Goal: Find specific page/section: Find specific page/section

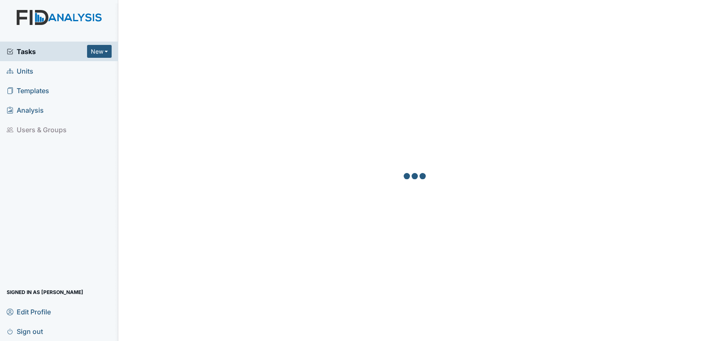
click at [51, 67] on link "Units" at bounding box center [59, 71] width 118 height 20
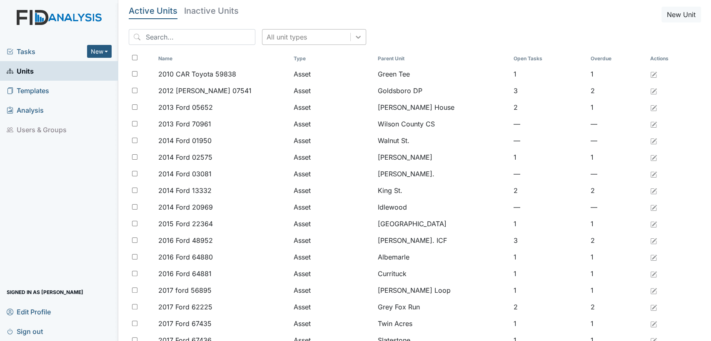
click at [354, 38] on icon at bounding box center [358, 37] width 8 height 8
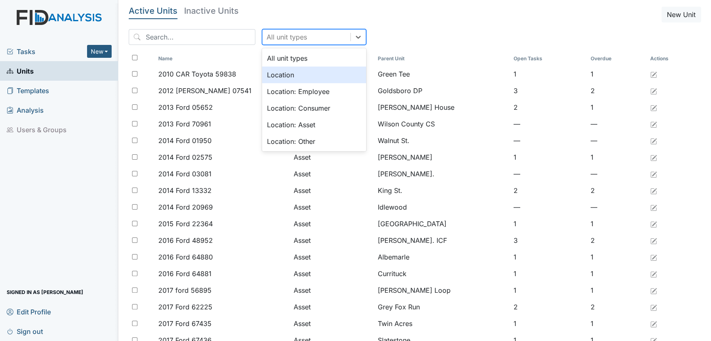
click at [322, 80] on div "Location" at bounding box center [314, 75] width 104 height 17
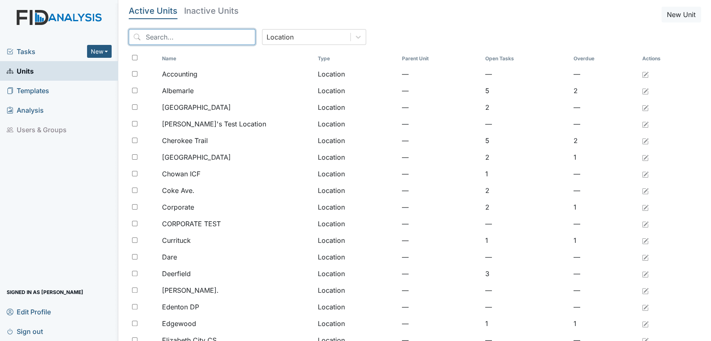
click at [187, 38] on input "search" at bounding box center [192, 37] width 127 height 16
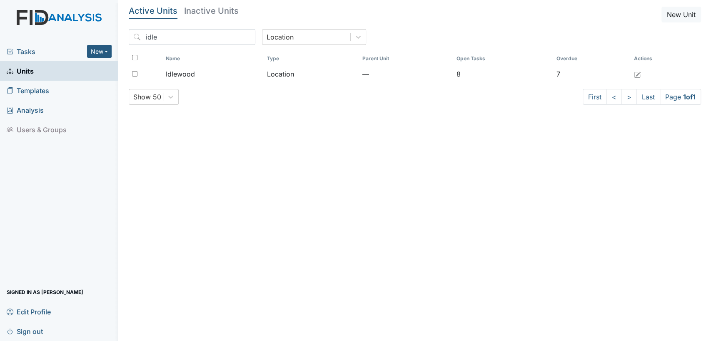
click at [231, 84] on div "Name Type Parent Unit Open Tasks Overdue Actions Idlewood Location — 8 7" at bounding box center [415, 70] width 573 height 37
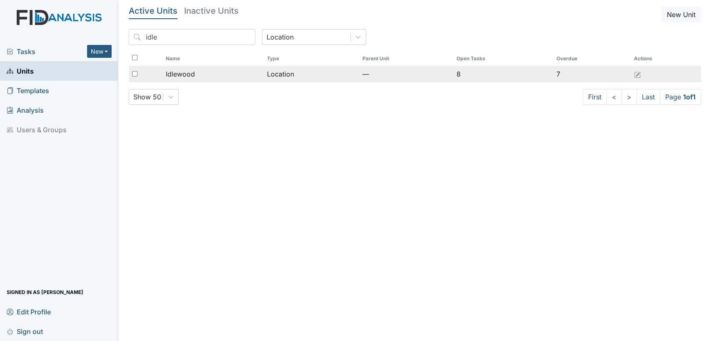
click at [231, 79] on td "Idlewood" at bounding box center [212, 74] width 101 height 17
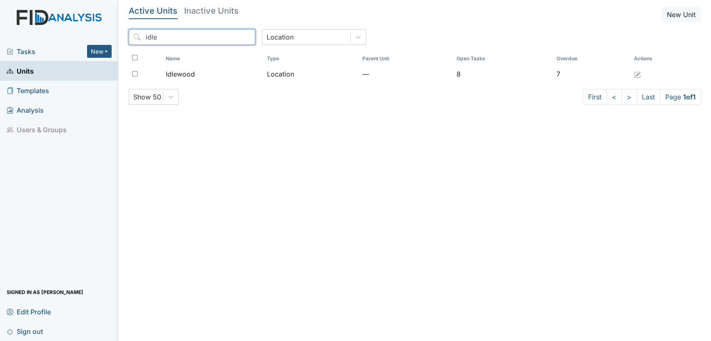
drag, startPoint x: 173, startPoint y: 40, endPoint x: 45, endPoint y: 25, distance: 129.5
click at [45, 26] on div "Tasks New Form Inspection Document Bundle Units Templates Analysis Users & Grou…" at bounding box center [355, 170] width 711 height 341
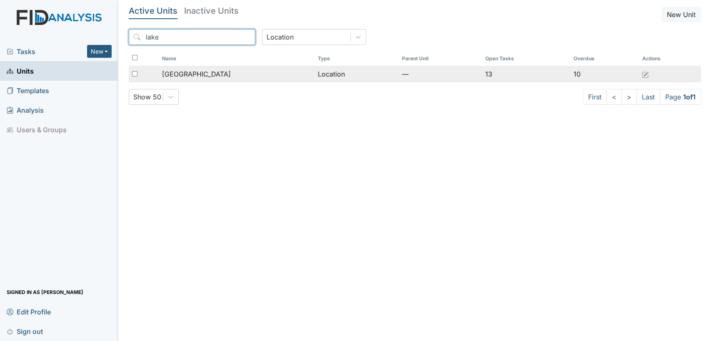
type input "lake"
click at [178, 77] on span "Lakeview" at bounding box center [196, 74] width 69 height 10
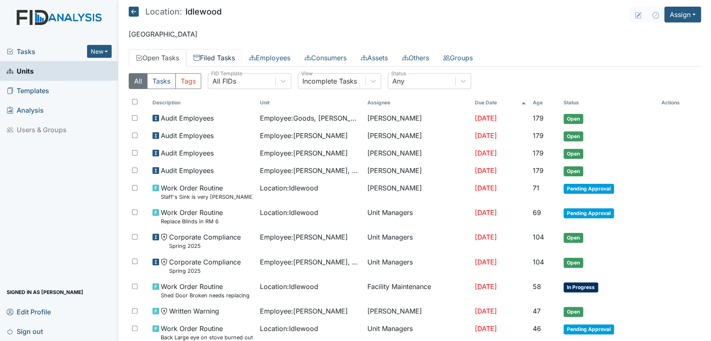
click at [232, 62] on link "Filed Tasks" at bounding box center [214, 57] width 56 height 17
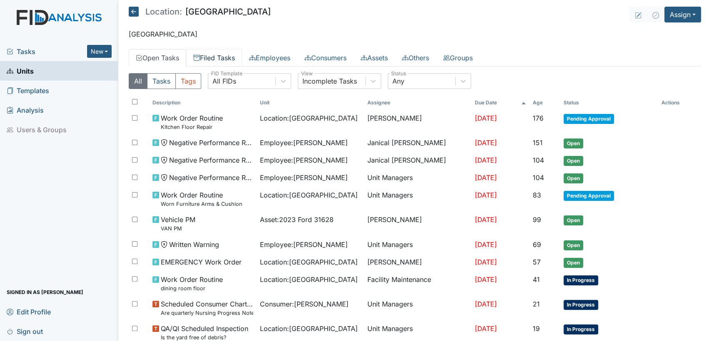
click at [225, 55] on link "Filed Tasks" at bounding box center [214, 57] width 56 height 17
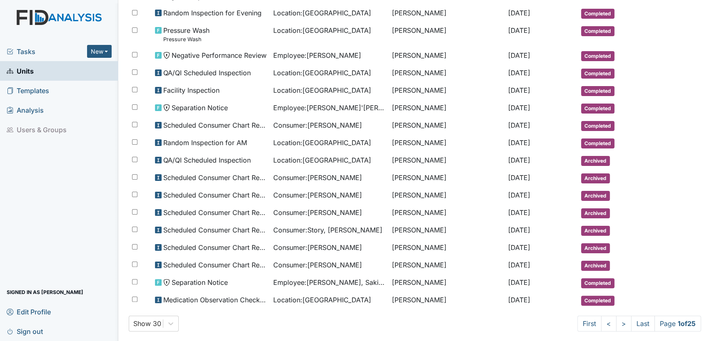
scroll to position [357, 0]
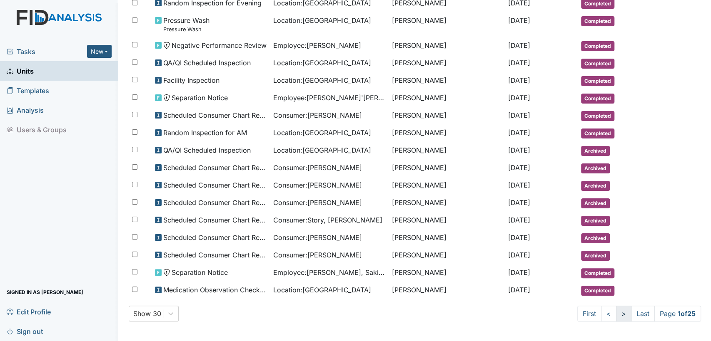
click at [616, 317] on link ">" at bounding box center [623, 314] width 15 height 16
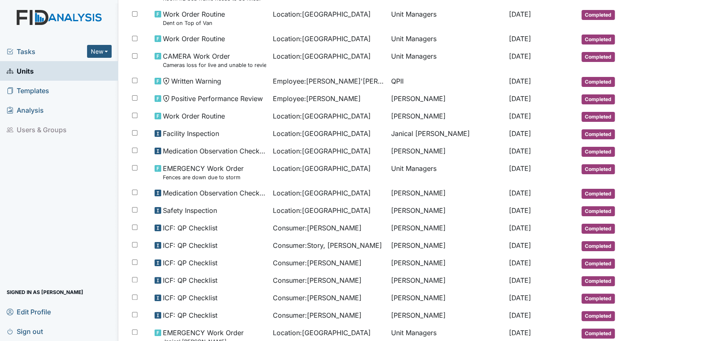
scroll to position [393, 0]
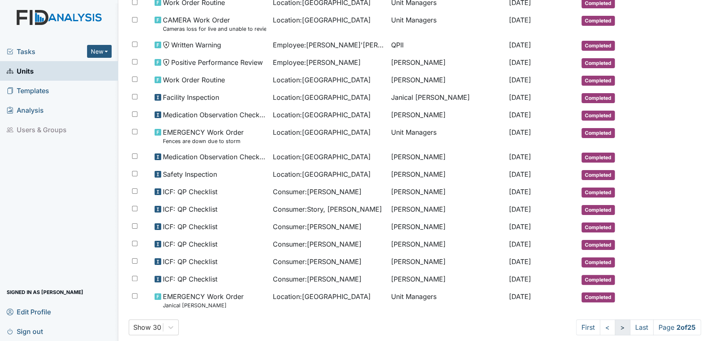
click at [618, 327] on link ">" at bounding box center [622, 328] width 15 height 16
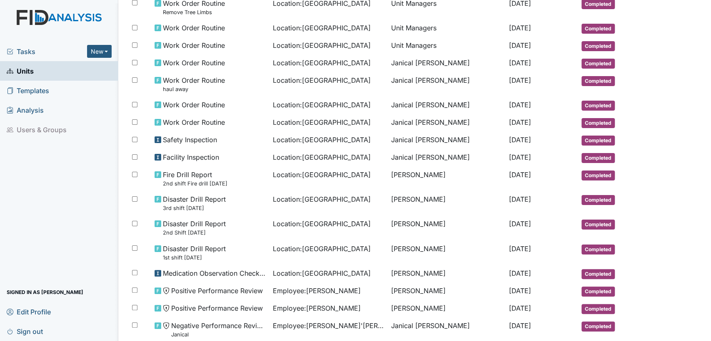
scroll to position [0, 0]
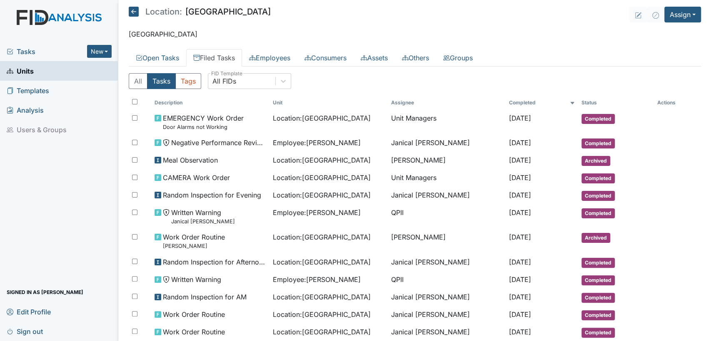
click at [133, 12] on icon at bounding box center [134, 12] width 10 height 10
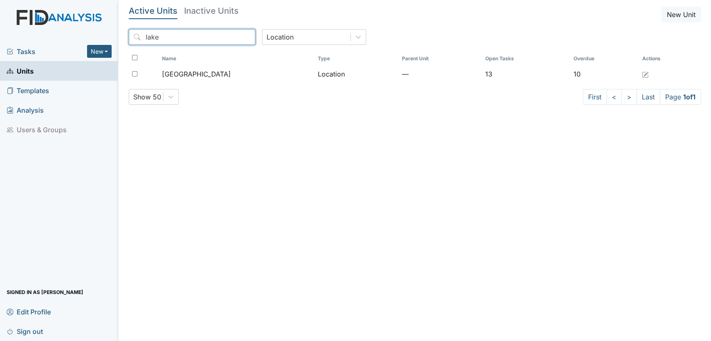
drag, startPoint x: 160, startPoint y: 39, endPoint x: 102, endPoint y: 39, distance: 58.7
click at [102, 39] on div "Tasks New Form Inspection Document Bundle Units Templates Analysis Users & Grou…" at bounding box center [355, 170] width 711 height 341
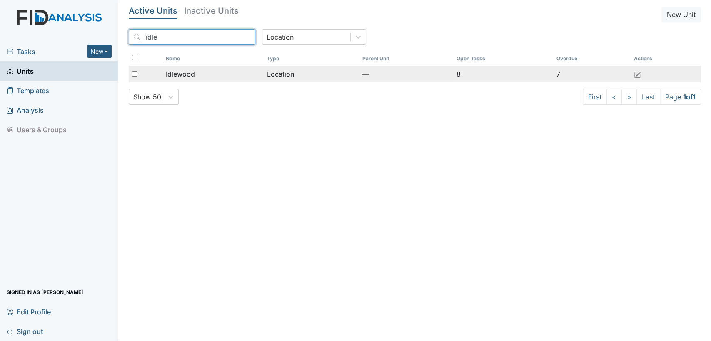
type input "idle"
click at [211, 77] on div "Idlewood" at bounding box center [213, 74] width 95 height 10
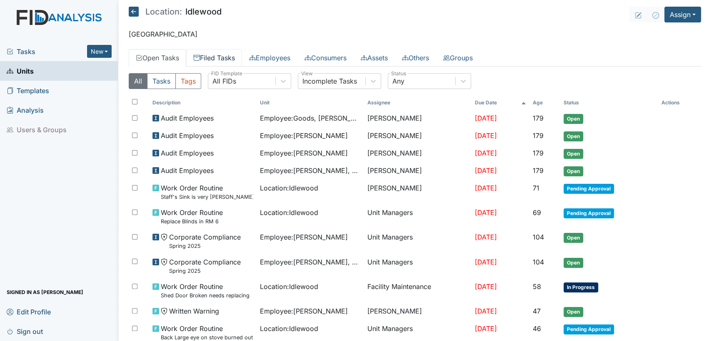
click at [214, 59] on link "Filed Tasks" at bounding box center [214, 57] width 56 height 17
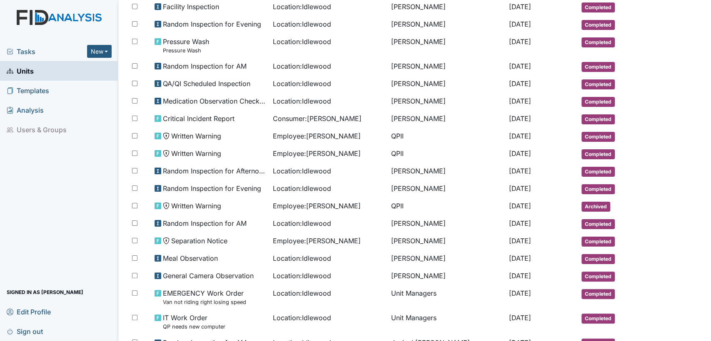
scroll to position [357, 0]
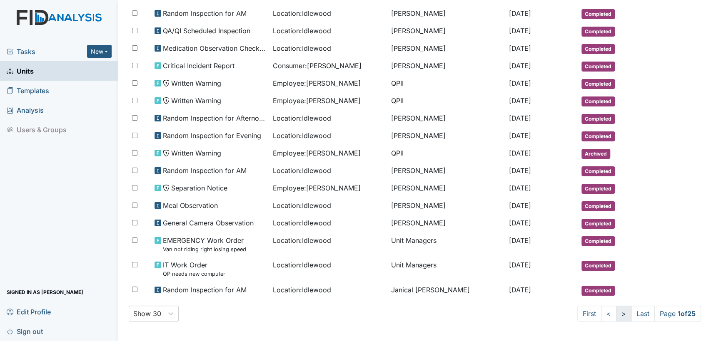
click at [618, 316] on link ">" at bounding box center [623, 314] width 15 height 16
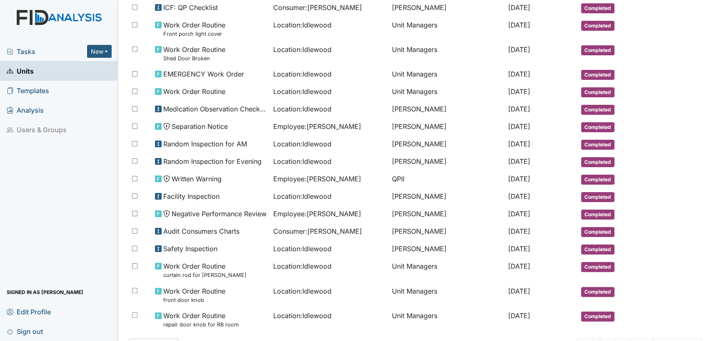
scroll to position [407, 0]
